Goal: Check status: Check status

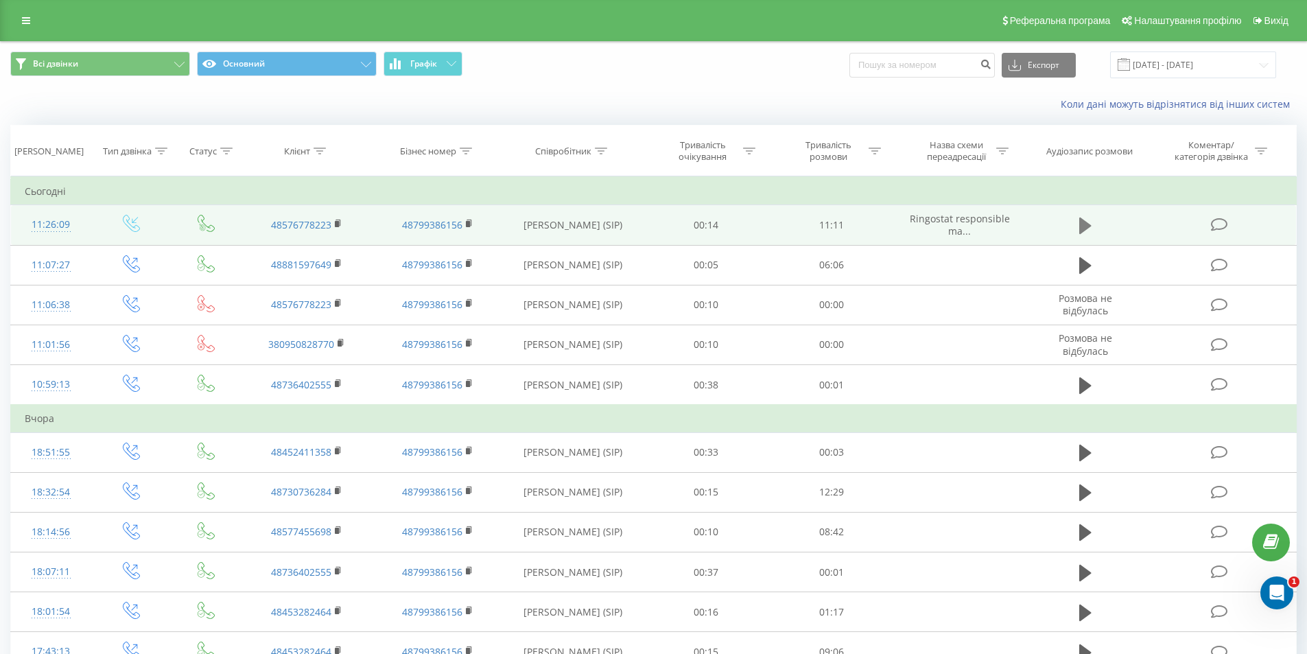
click at [1083, 228] on icon at bounding box center [1085, 225] width 12 height 16
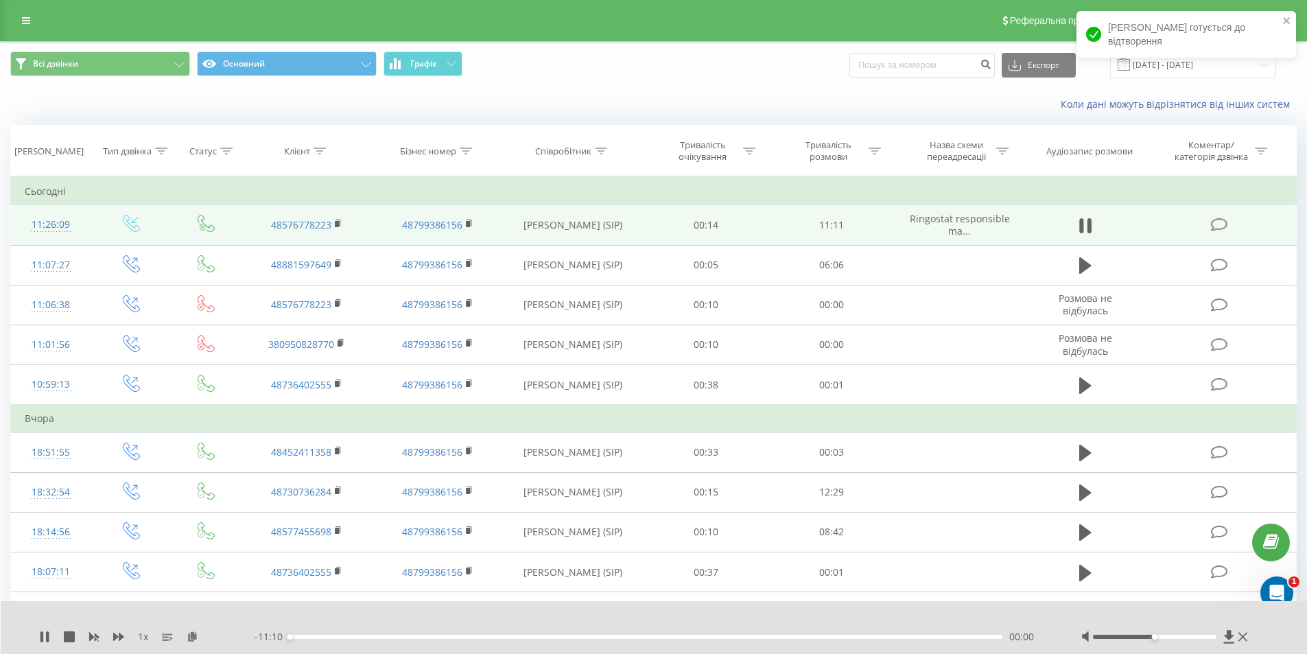
click at [336, 639] on div "- 11:10 00:00 00:00" at bounding box center [651, 637] width 792 height 14
click at [348, 635] on div "00:55" at bounding box center [646, 637] width 713 height 4
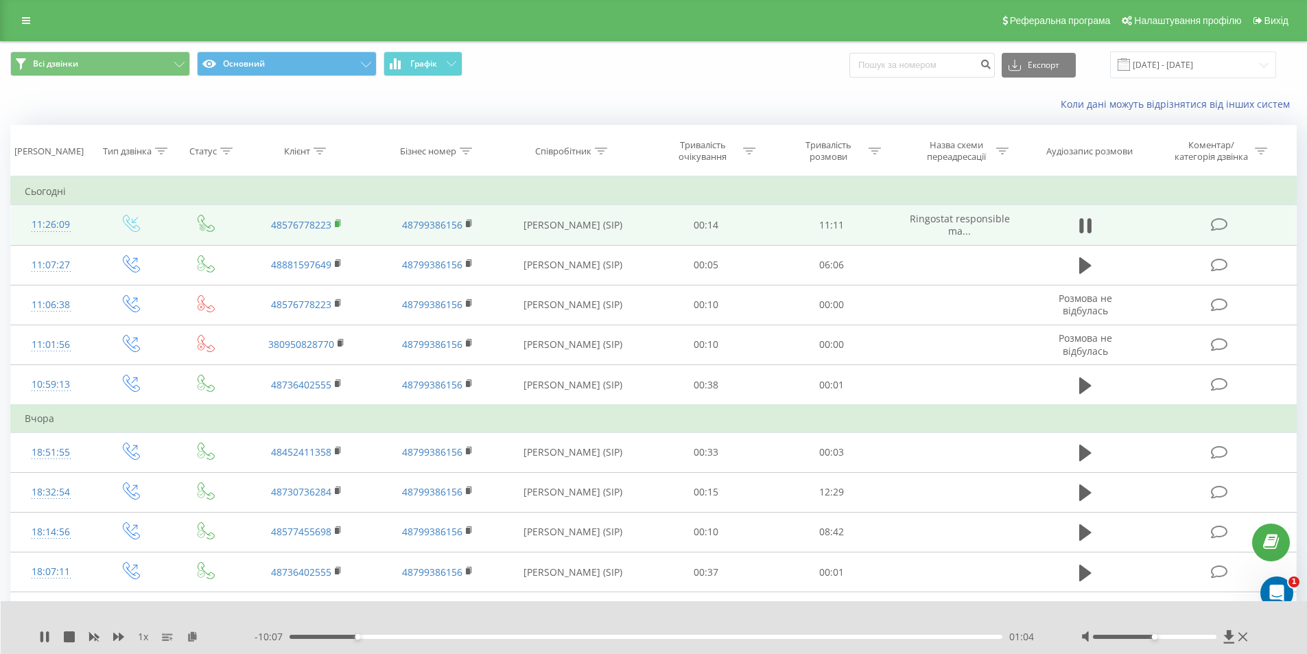
click at [338, 222] on rect at bounding box center [337, 224] width 4 height 6
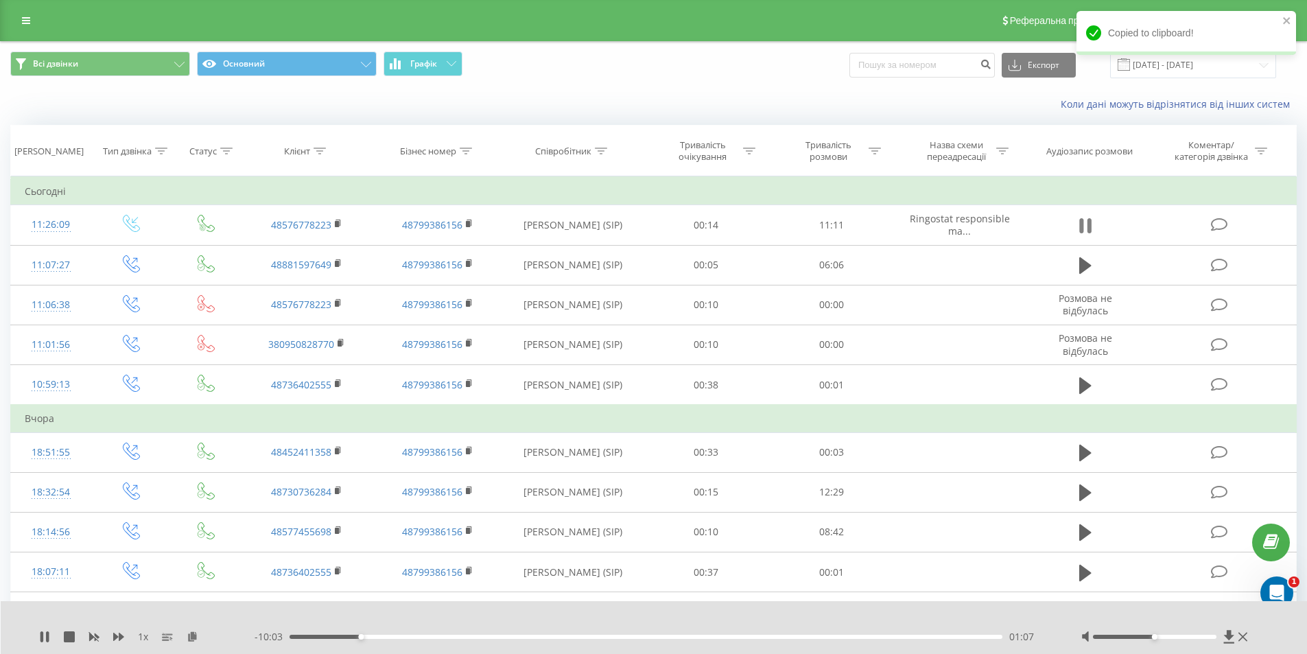
click at [1092, 217] on button at bounding box center [1085, 225] width 21 height 21
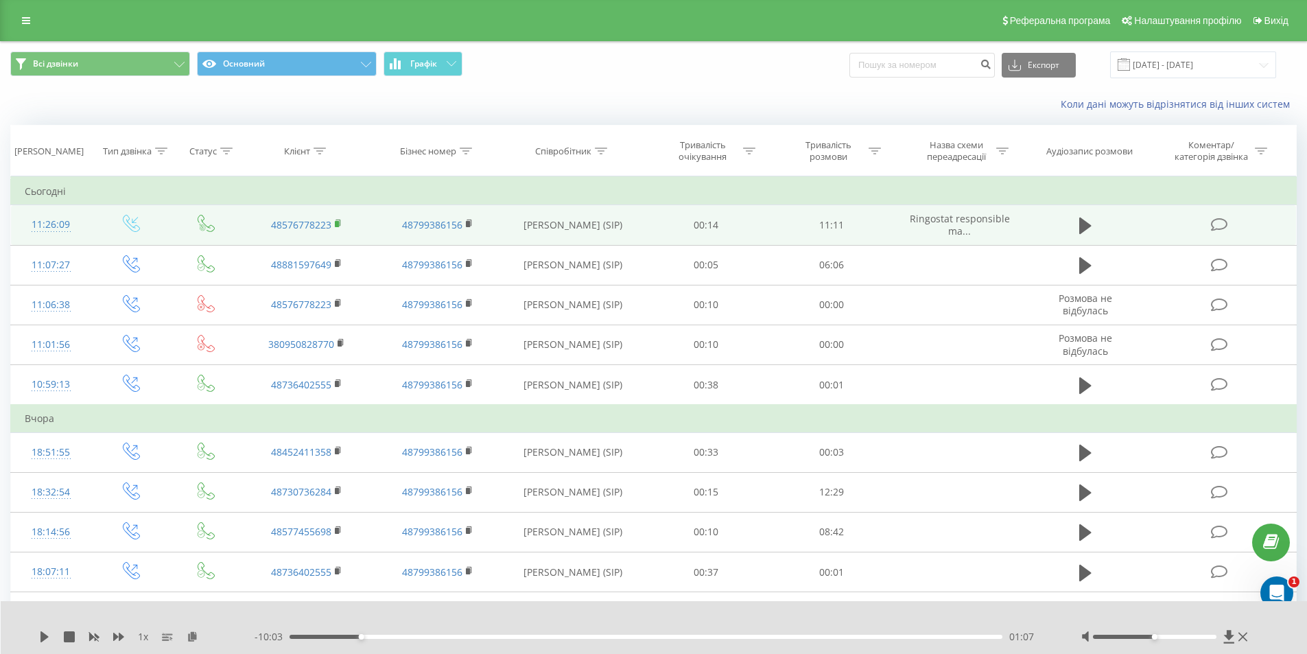
click at [341, 226] on icon at bounding box center [339, 224] width 8 height 10
click at [338, 224] on rect at bounding box center [337, 224] width 4 height 6
